Goal: Information Seeking & Learning: Understand process/instructions

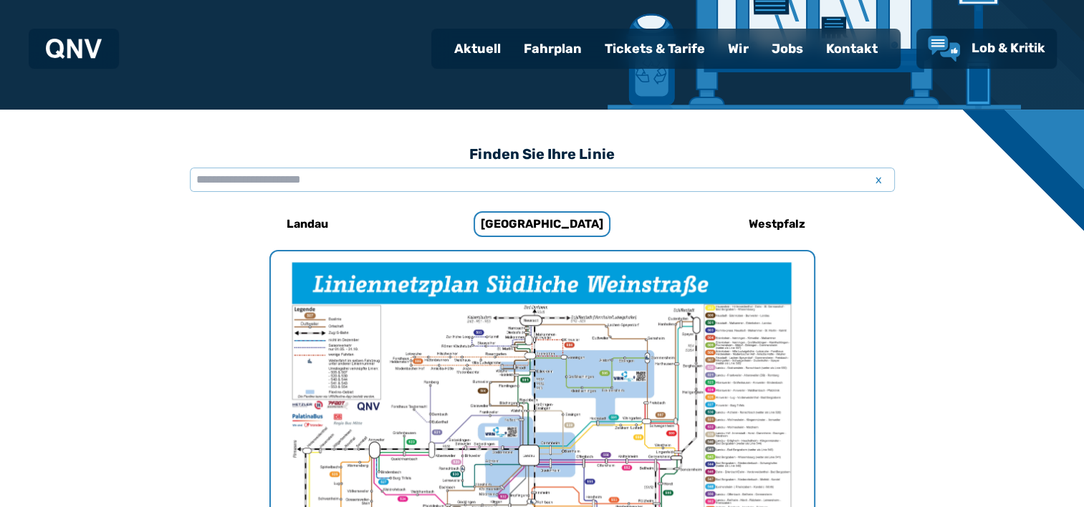
scroll to position [226, 0]
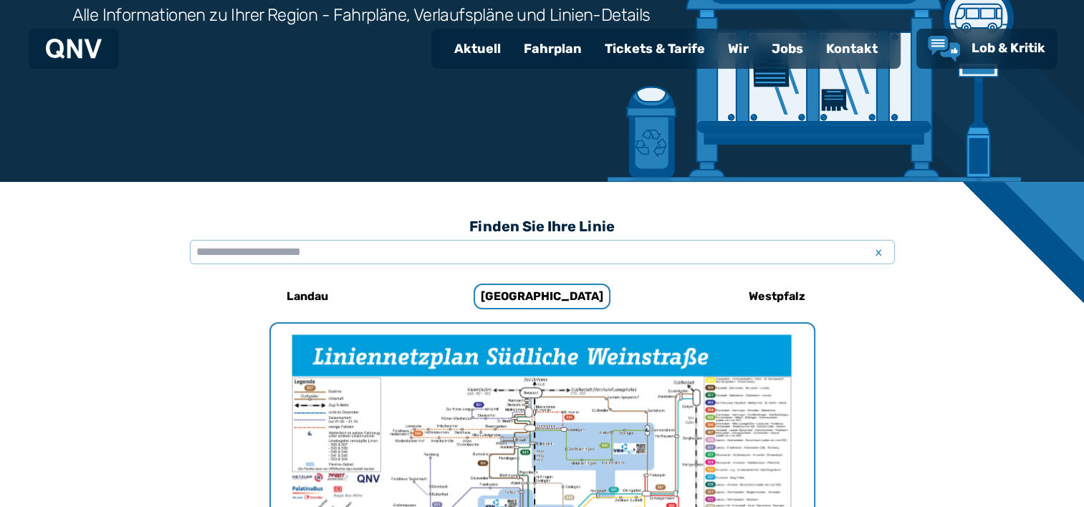
click at [549, 54] on div "Fahrplan" at bounding box center [552, 48] width 81 height 37
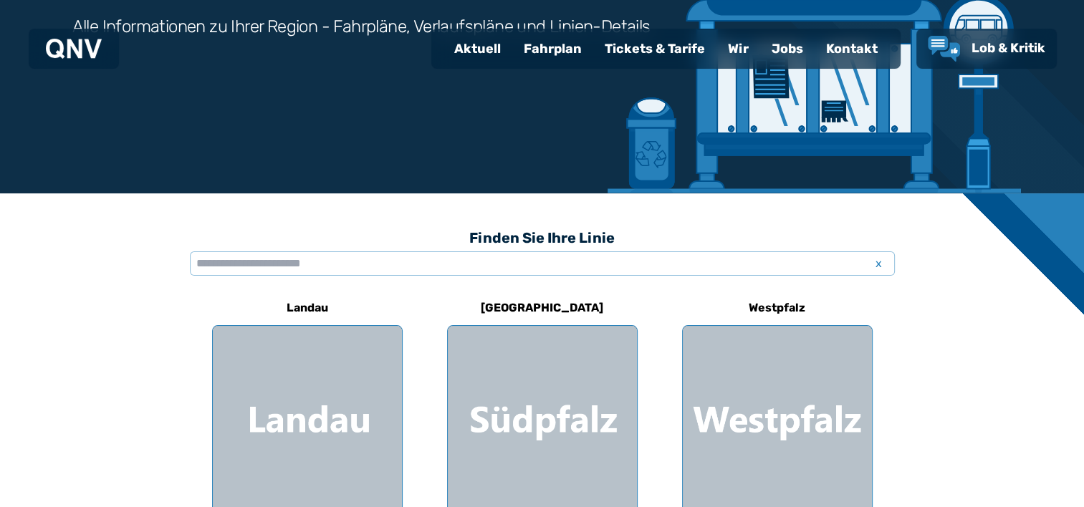
scroll to position [287, 0]
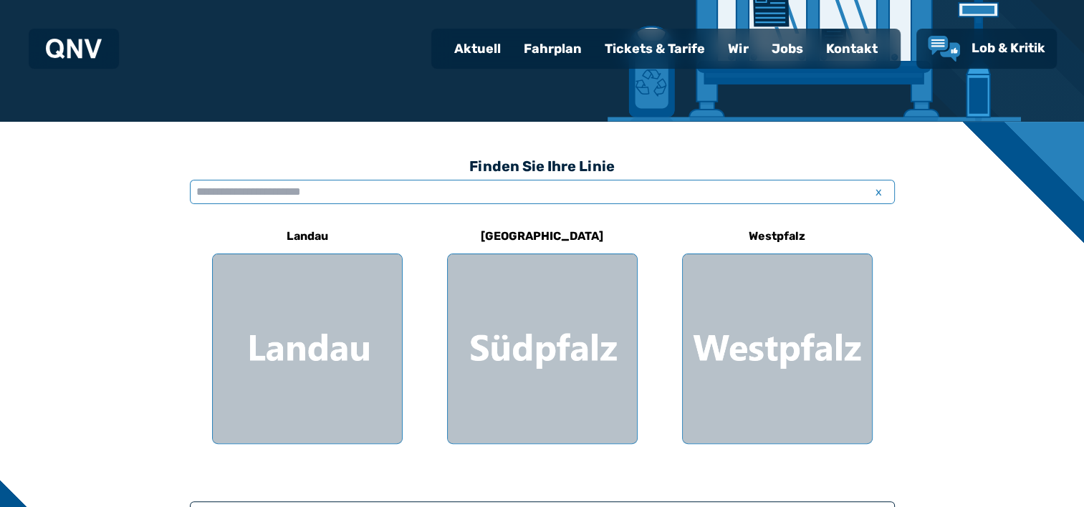
click at [669, 199] on input "text" at bounding box center [542, 192] width 705 height 24
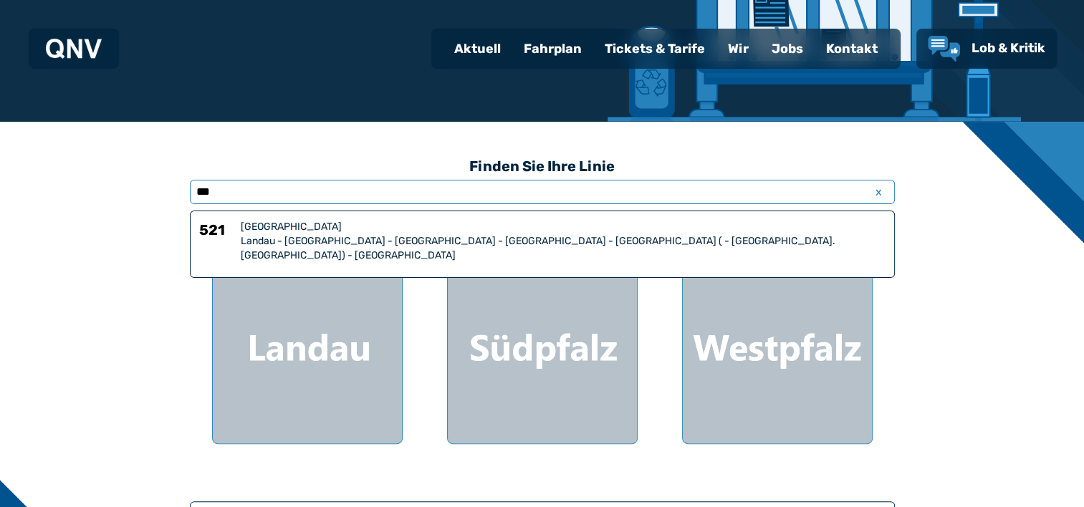
type input "***"
click at [584, 232] on div "[GEOGRAPHIC_DATA]" at bounding box center [563, 227] width 645 height 14
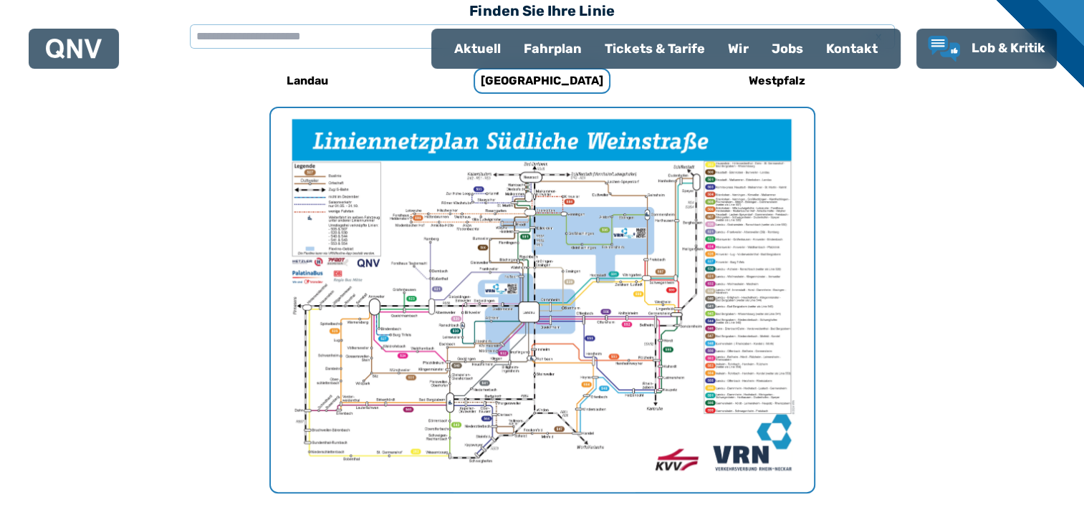
scroll to position [728, 0]
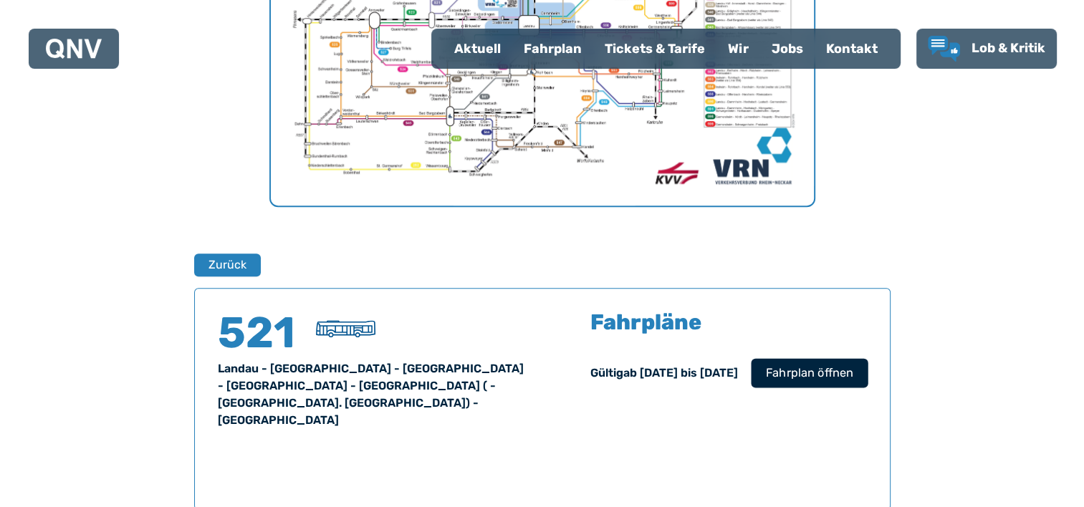
click at [797, 371] on span "Fahrplan öffnen" at bounding box center [808, 373] width 87 height 17
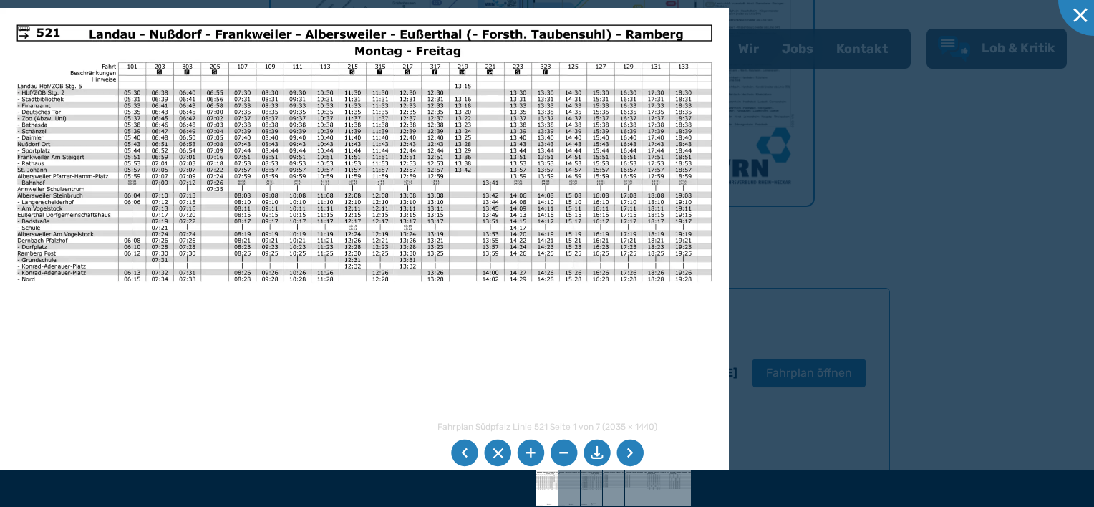
click at [781, 254] on div at bounding box center [547, 253] width 1094 height 507
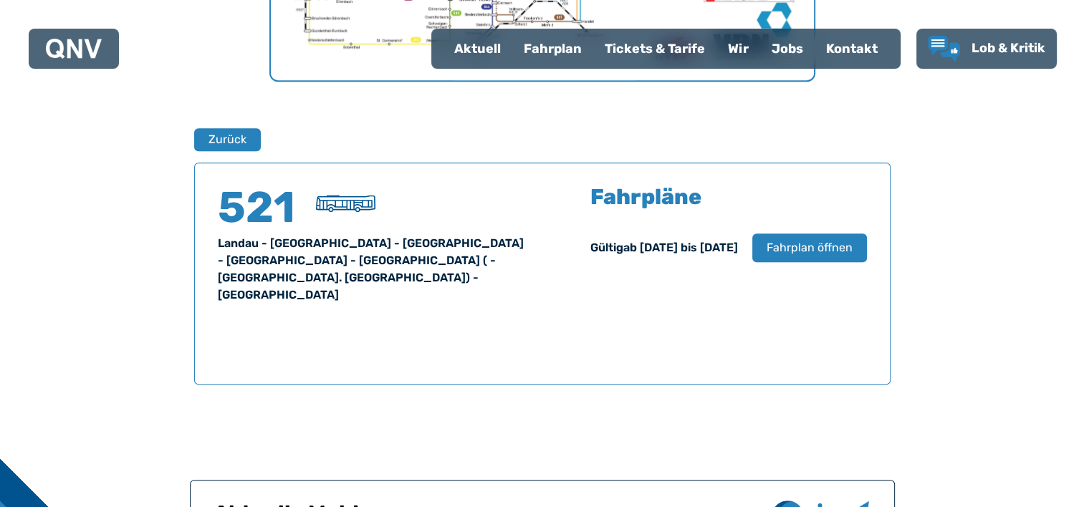
scroll to position [800, 0]
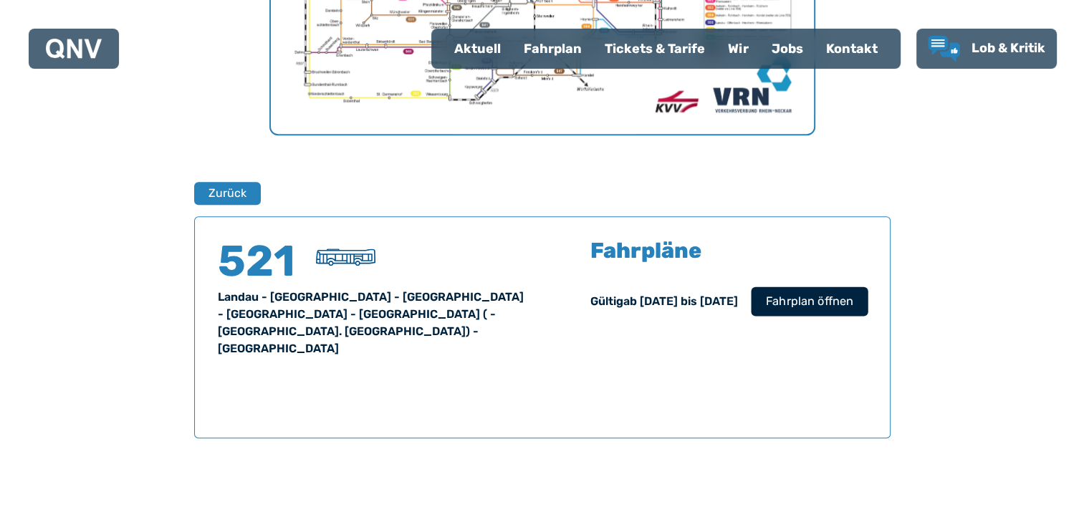
click at [787, 309] on button "Fahrplan öffnen" at bounding box center [809, 301] width 117 height 29
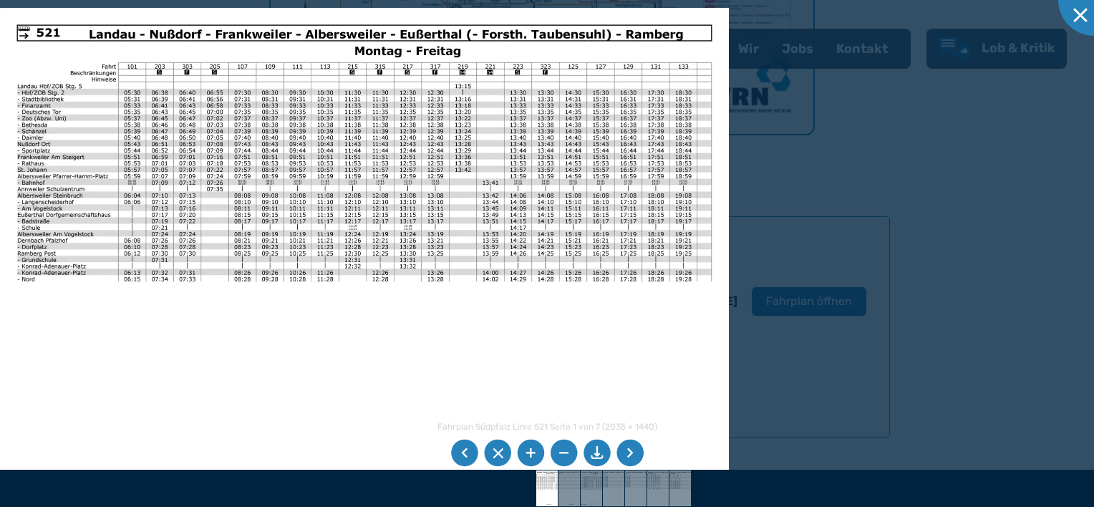
click at [632, 449] on li at bounding box center [630, 453] width 27 height 27
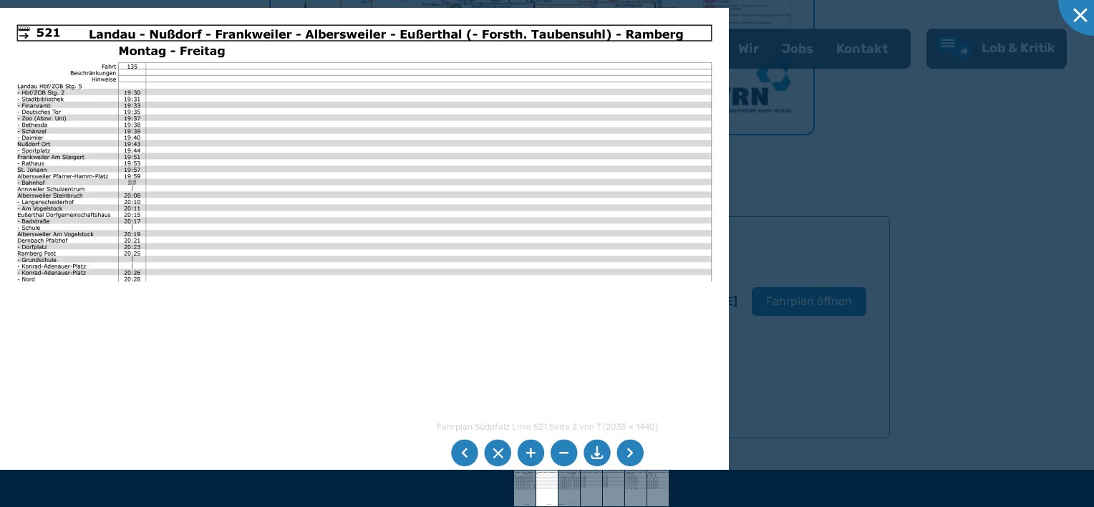
click at [632, 449] on li at bounding box center [630, 453] width 27 height 27
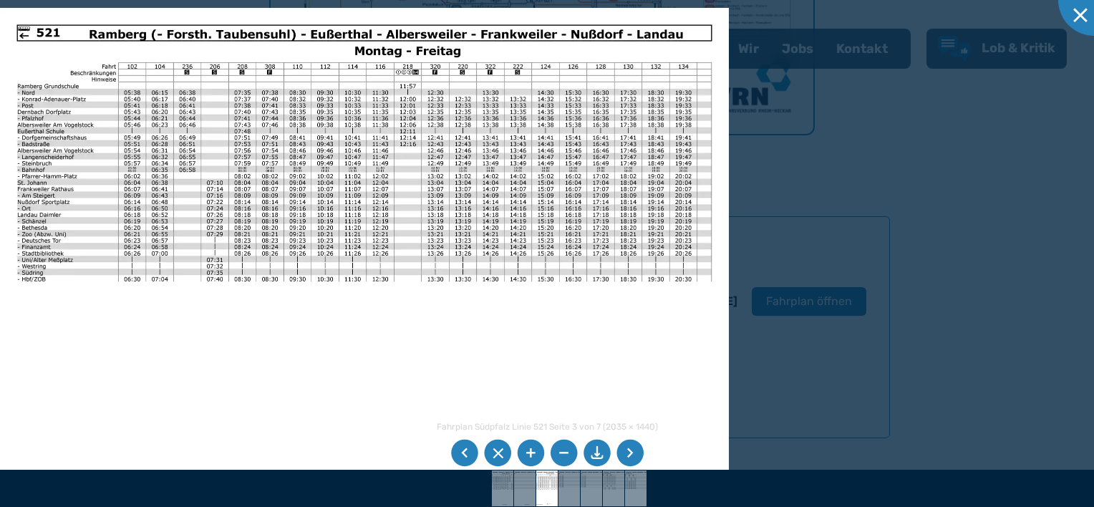
click at [1024, 321] on div at bounding box center [547, 253] width 1094 height 507
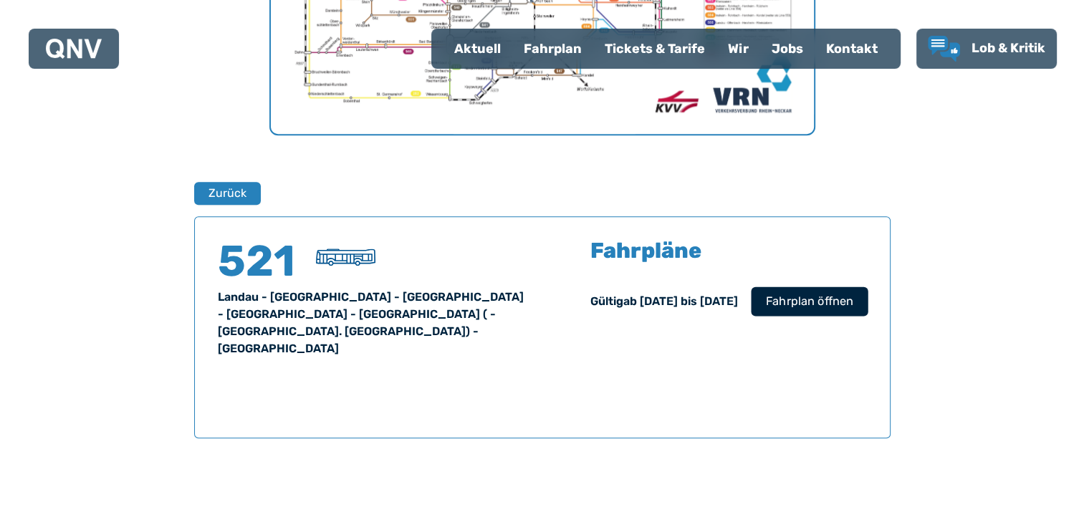
click at [808, 300] on span "Fahrplan öffnen" at bounding box center [808, 301] width 87 height 17
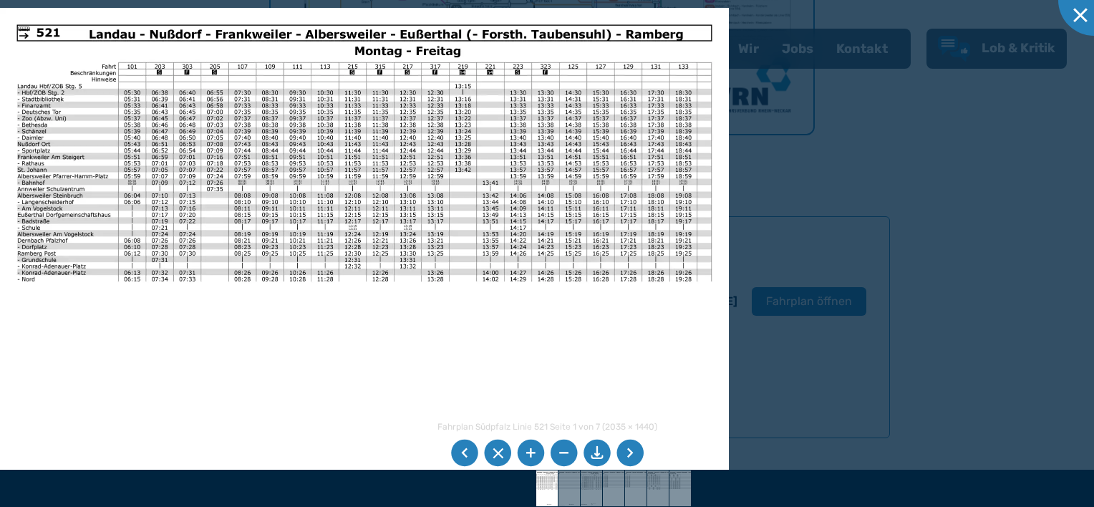
click at [466, 461] on li at bounding box center [464, 453] width 27 height 27
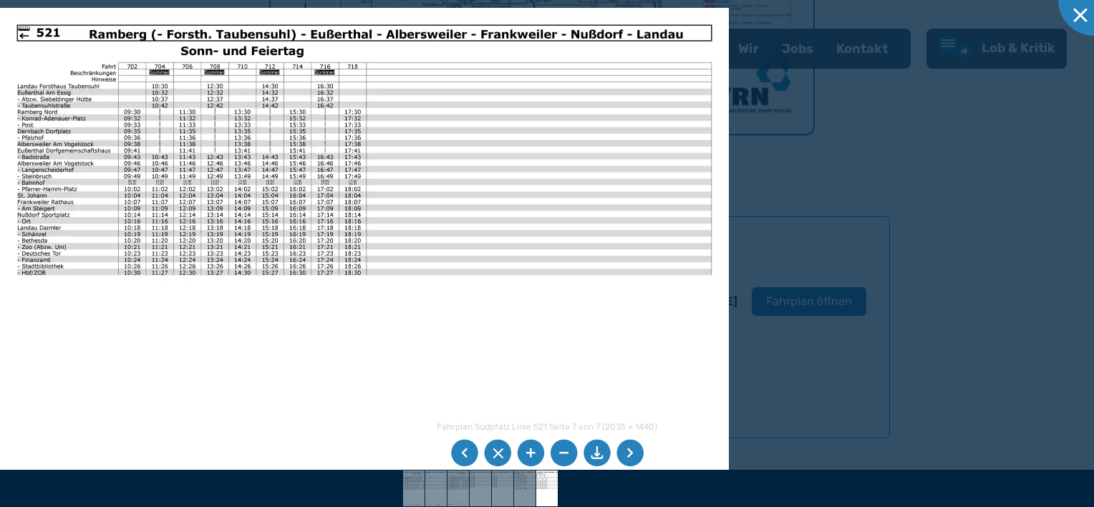
click at [464, 453] on li at bounding box center [464, 453] width 27 height 27
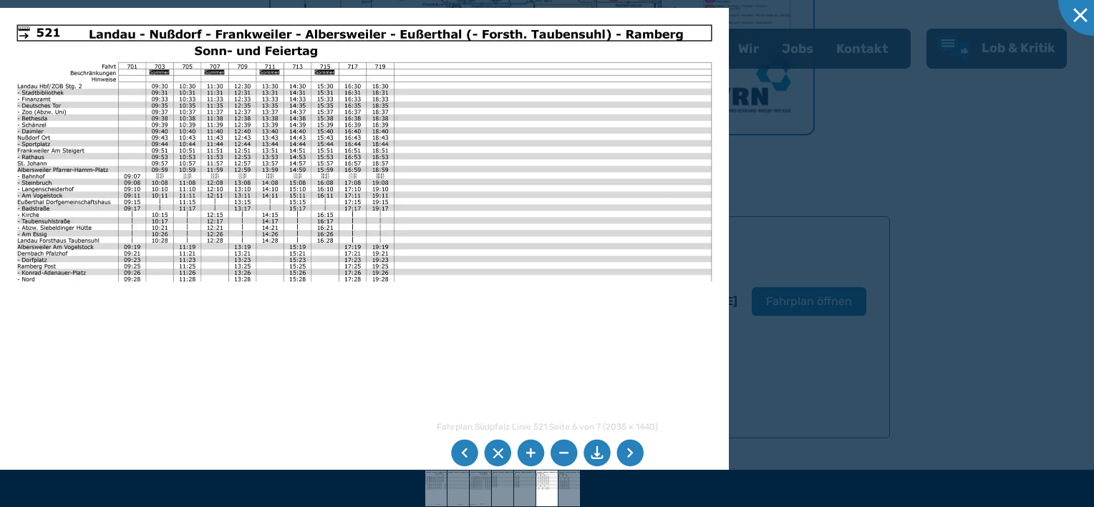
click at [464, 453] on li at bounding box center [464, 453] width 27 height 27
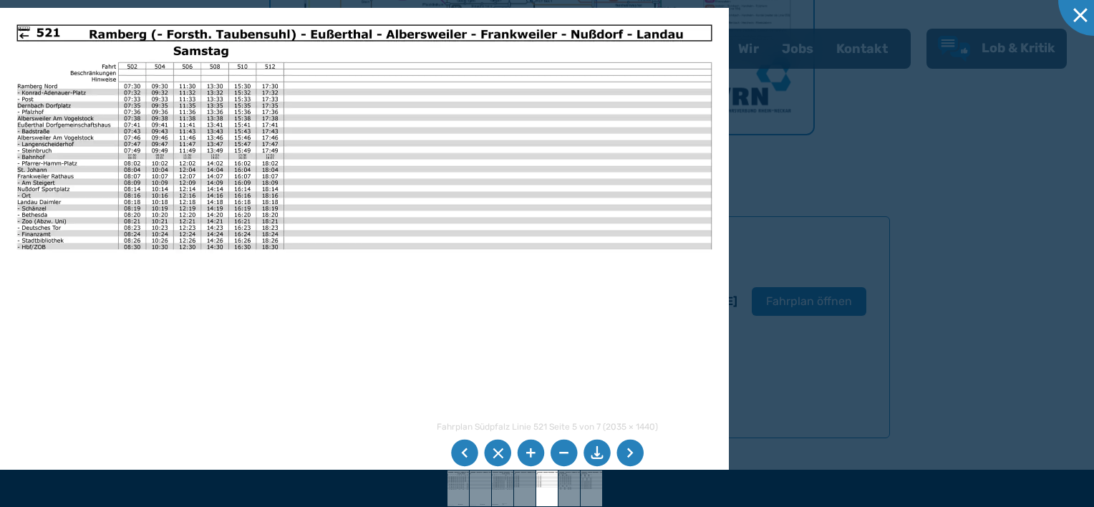
click at [464, 453] on li at bounding box center [464, 453] width 27 height 27
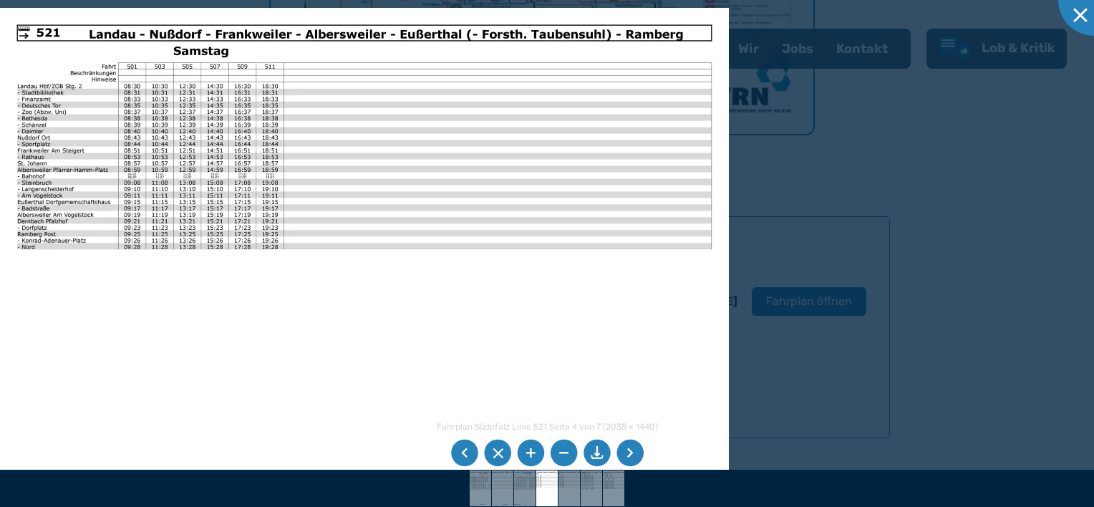
click at [464, 453] on li at bounding box center [464, 453] width 27 height 27
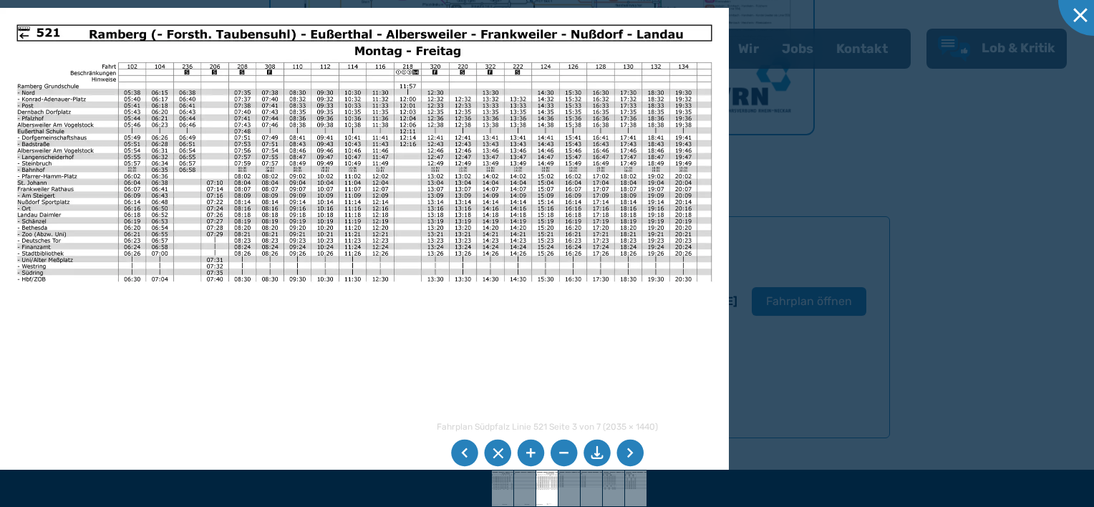
click at [965, 167] on div at bounding box center [547, 253] width 1094 height 507
